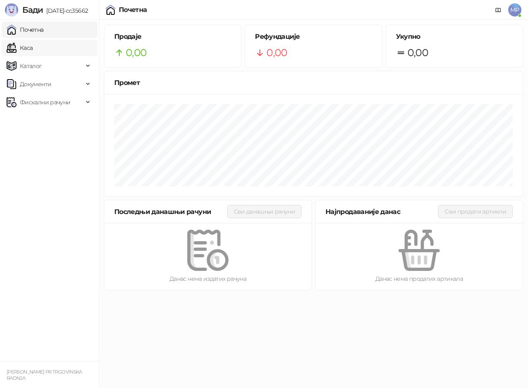
click at [20, 52] on link "Каса" at bounding box center [20, 48] width 26 height 16
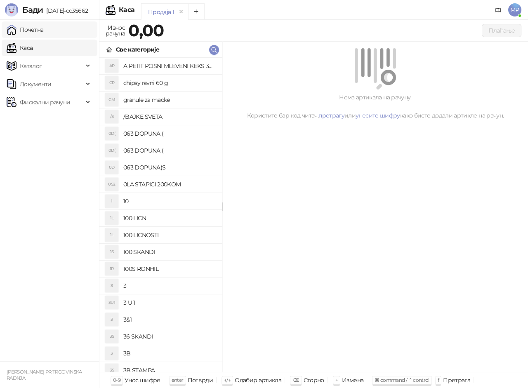
click at [30, 32] on link "Почетна" at bounding box center [25, 29] width 37 height 16
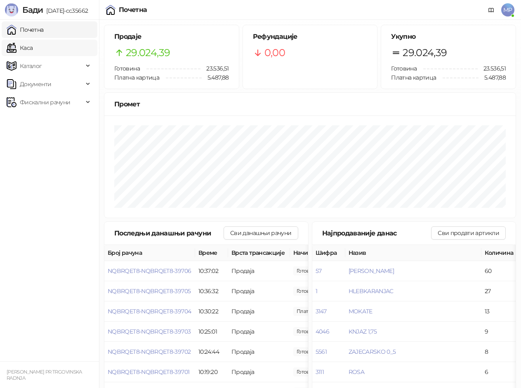
click at [29, 51] on link "Каса" at bounding box center [20, 48] width 26 height 16
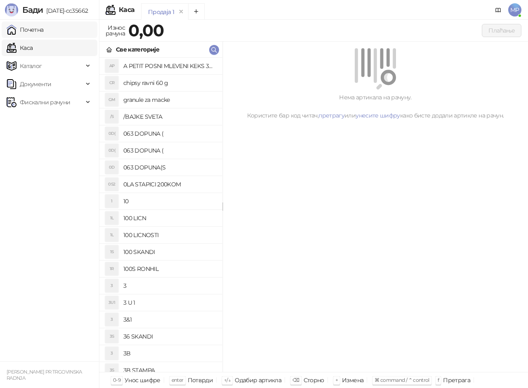
click at [38, 26] on link "Почетна" at bounding box center [25, 29] width 37 height 16
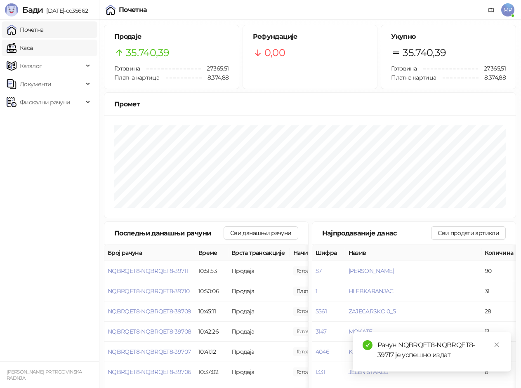
click at [21, 50] on link "Каса" at bounding box center [20, 48] width 26 height 16
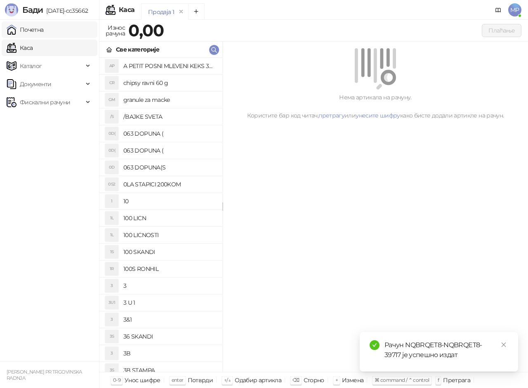
click at [44, 29] on link "Почетна" at bounding box center [25, 29] width 37 height 16
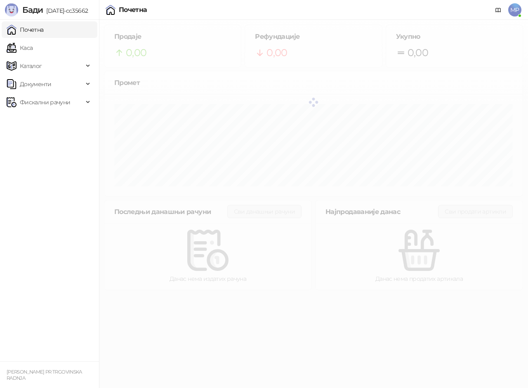
click at [27, 30] on link "Почетна" at bounding box center [25, 29] width 37 height 16
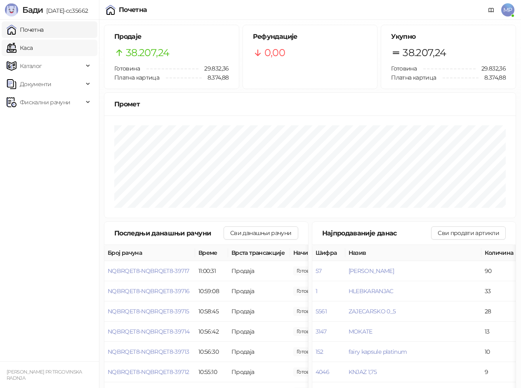
click at [25, 46] on link "Каса" at bounding box center [20, 48] width 26 height 16
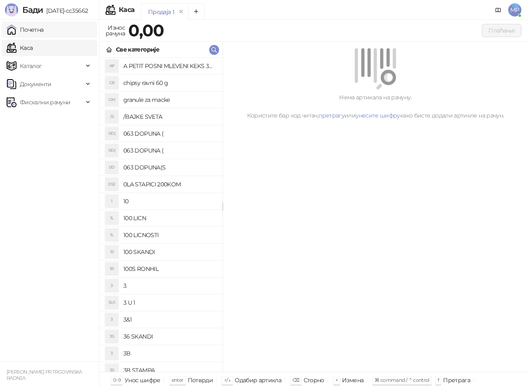
click at [38, 30] on link "Почетна" at bounding box center [25, 29] width 37 height 16
